Goal: Task Accomplishment & Management: Manage account settings

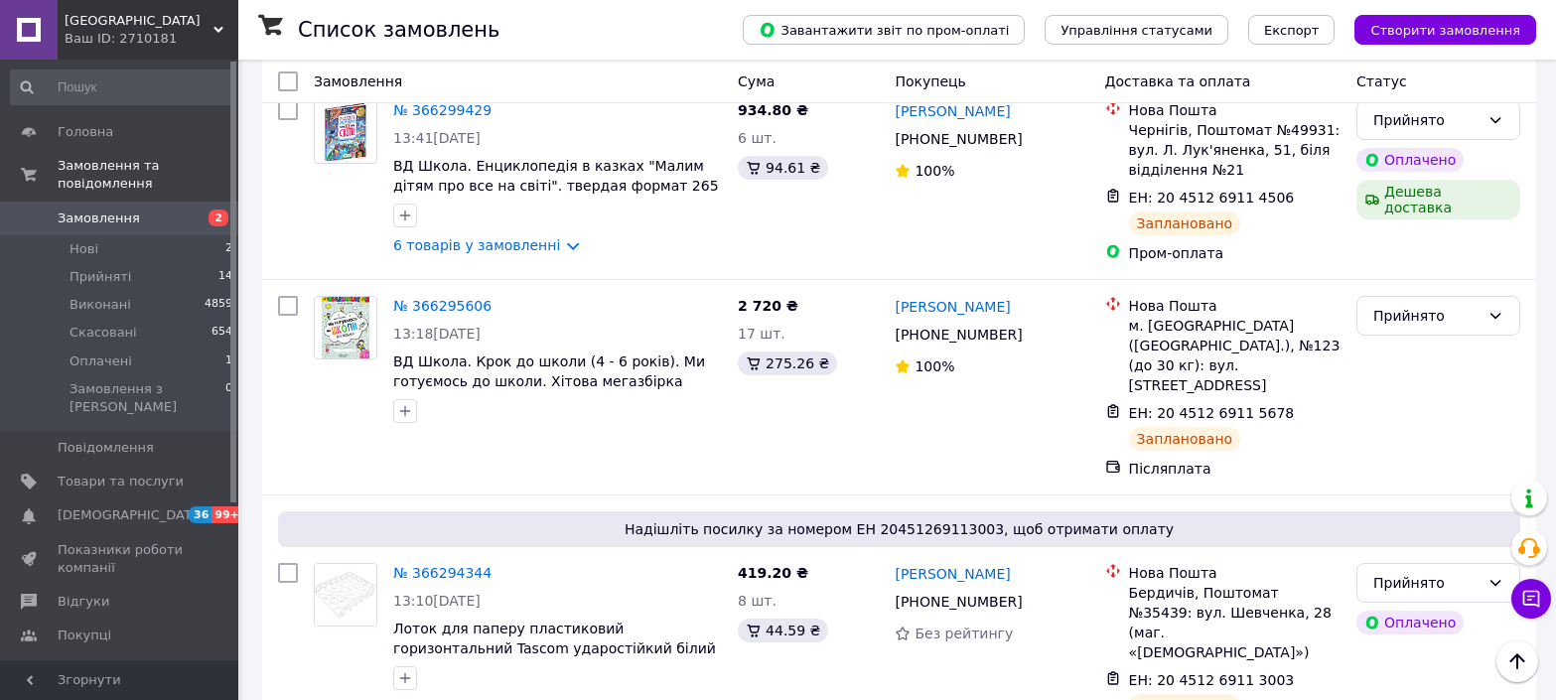
scroll to position [981, 0]
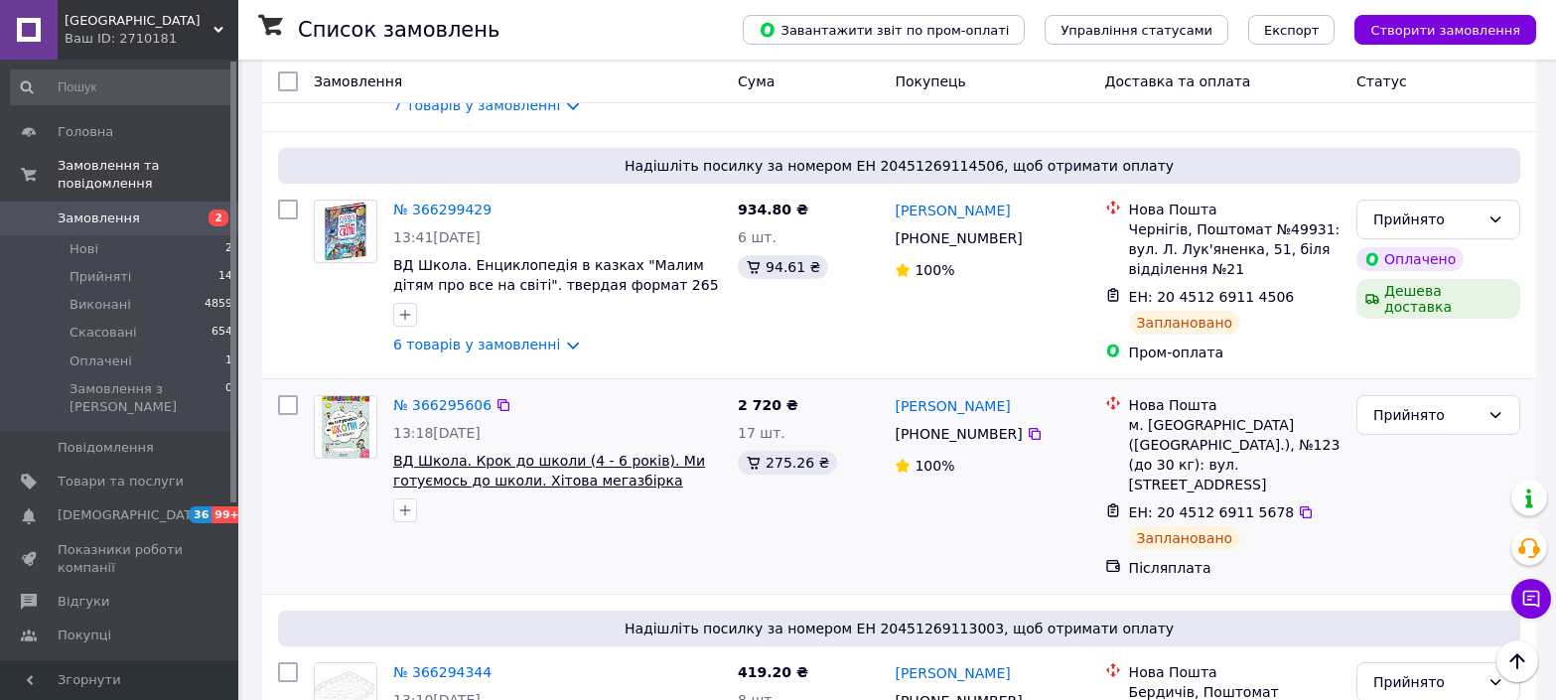
click at [521, 453] on span "ВД Школа. Крок до школи (4 - 6 років). Ми готуємось до школи. Хітова мегазбірка…" at bounding box center [553, 490] width 321 height 75
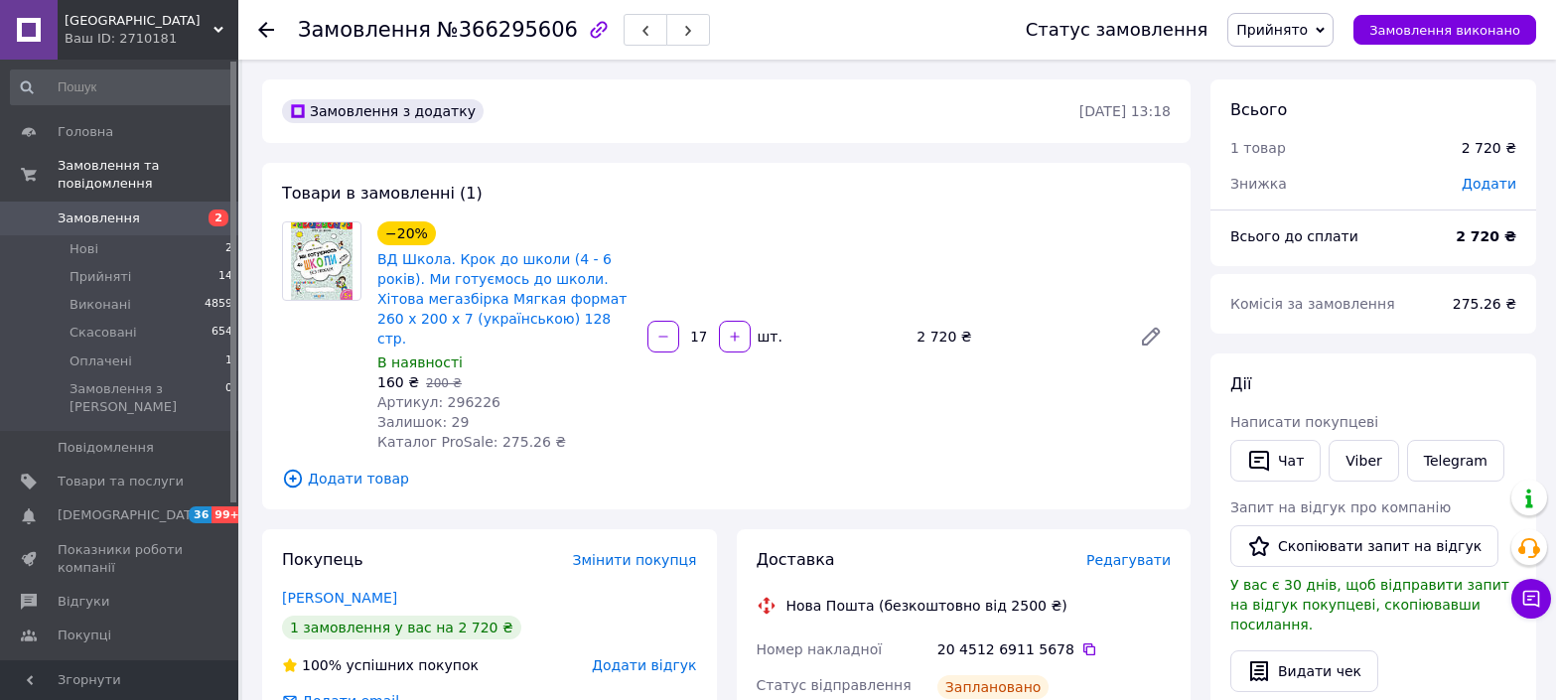
click at [261, 25] on icon at bounding box center [266, 30] width 16 height 16
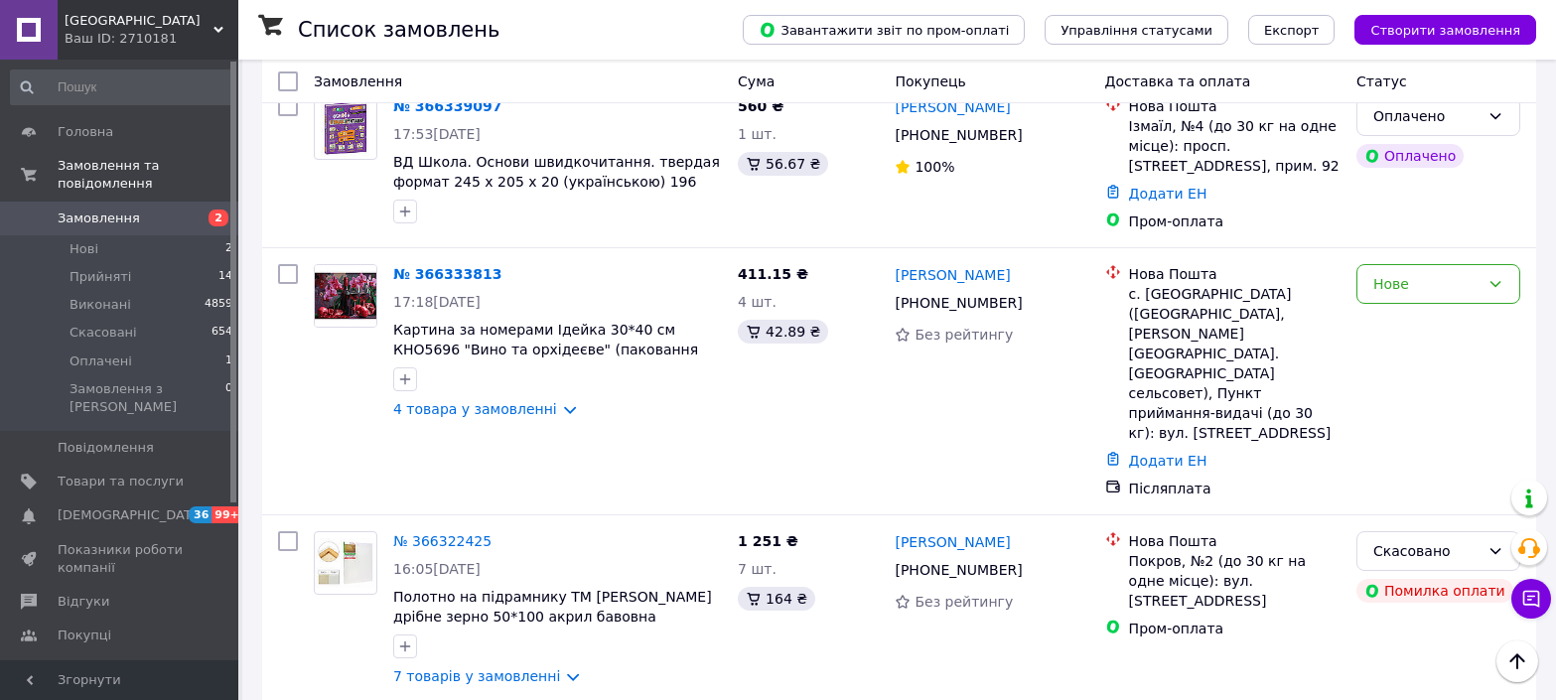
scroll to position [212, 0]
